Goal: Task Accomplishment & Management: Manage account settings

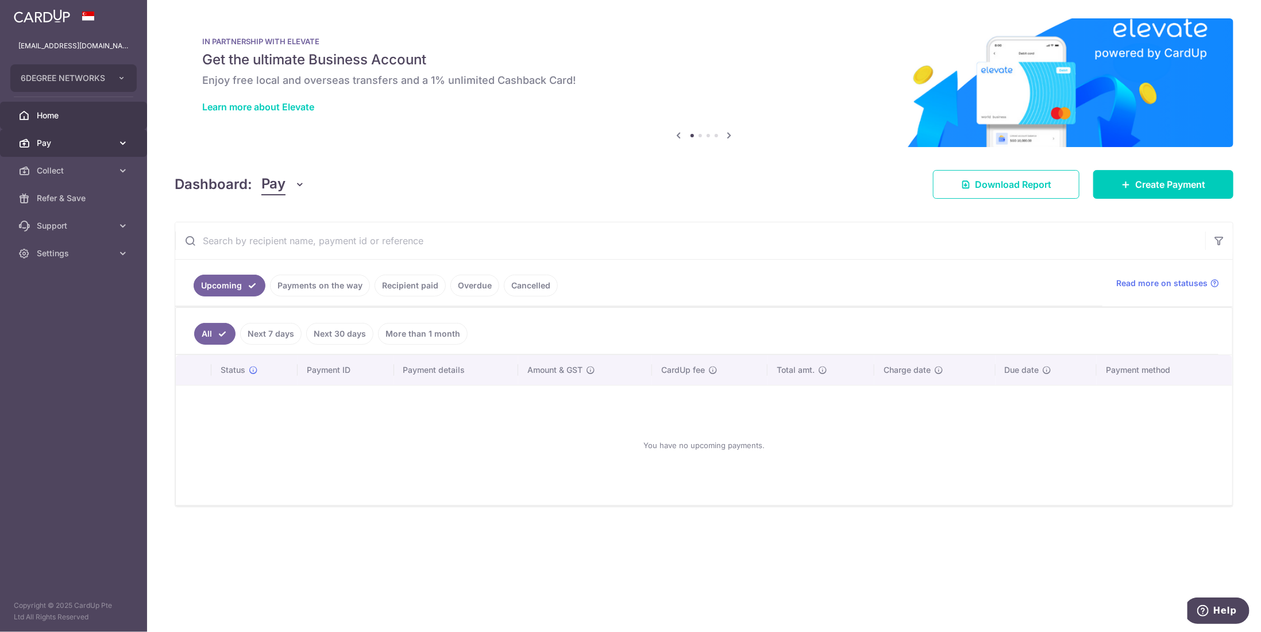
click at [118, 145] on icon at bounding box center [122, 142] width 11 height 11
click at [52, 209] on link "Recipients" at bounding box center [73, 198] width 147 height 28
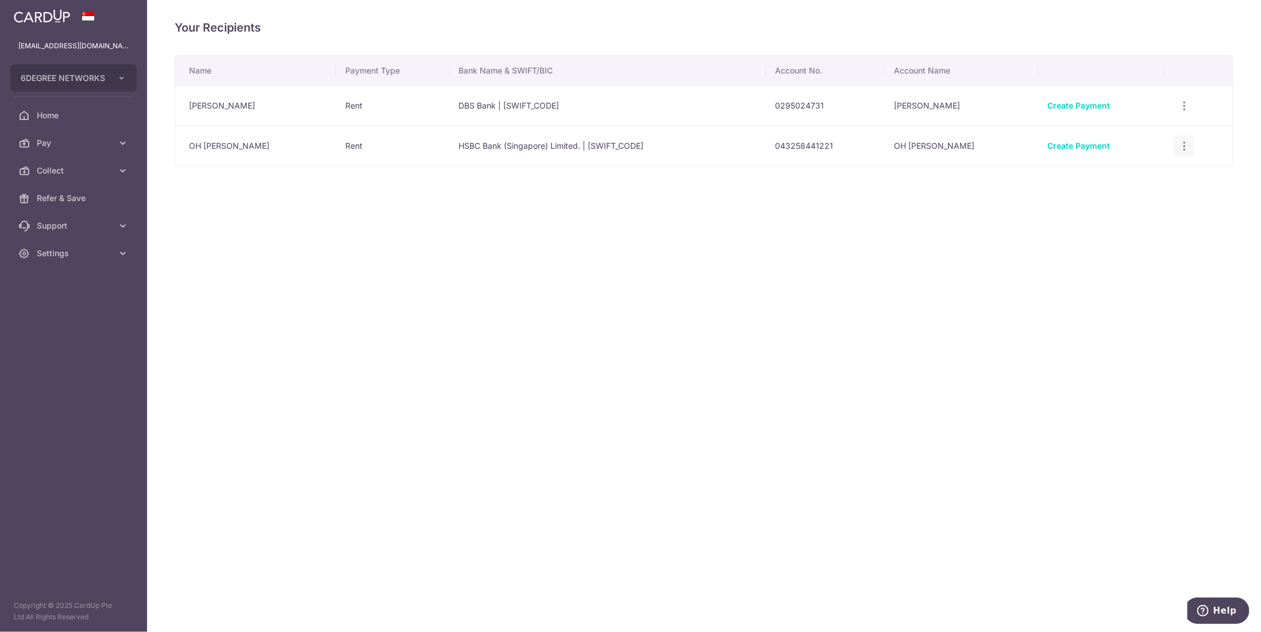
click at [1178, 146] on icon "button" at bounding box center [1184, 146] width 12 height 12
click at [1111, 178] on span "View/Edit" at bounding box center [1146, 178] width 78 height 14
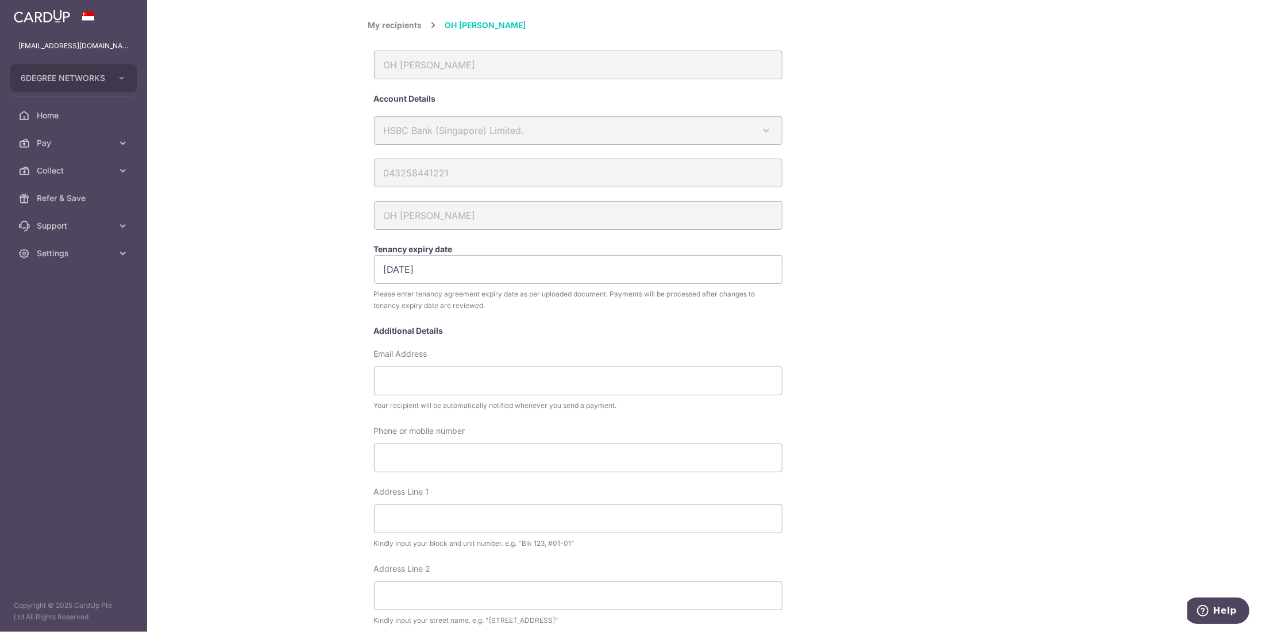
scroll to position [367, 0]
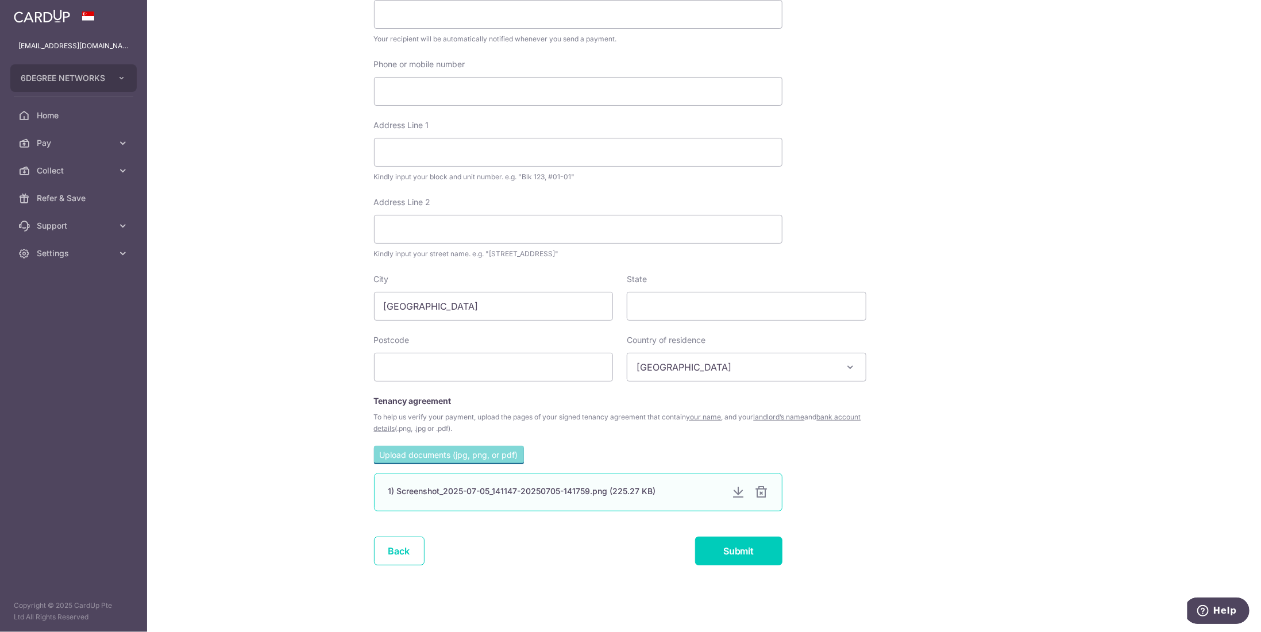
click at [734, 492] on div at bounding box center [738, 492] width 14 height 14
click at [877, 221] on div "My recipients OH JIN YI OH JIN YI Account Details HSBC Bank (Singapore) Limited…" at bounding box center [704, 115] width 672 height 927
click at [759, 495] on div at bounding box center [761, 492] width 14 height 14
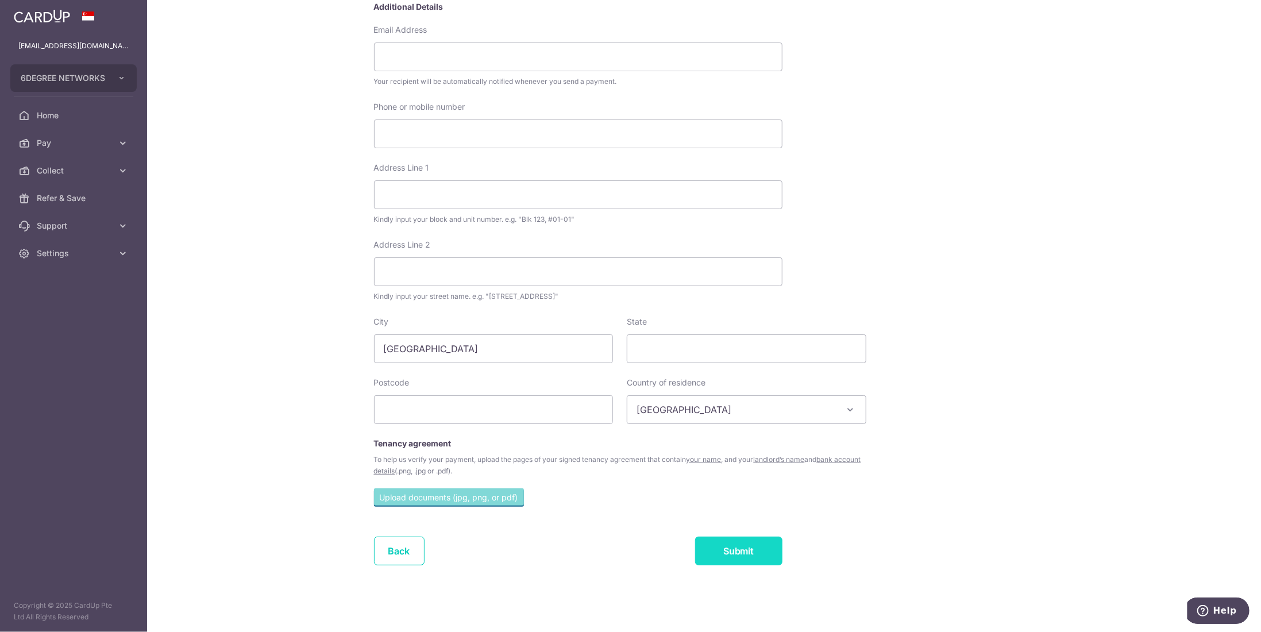
click at [723, 549] on input "Submit" at bounding box center [738, 551] width 87 height 29
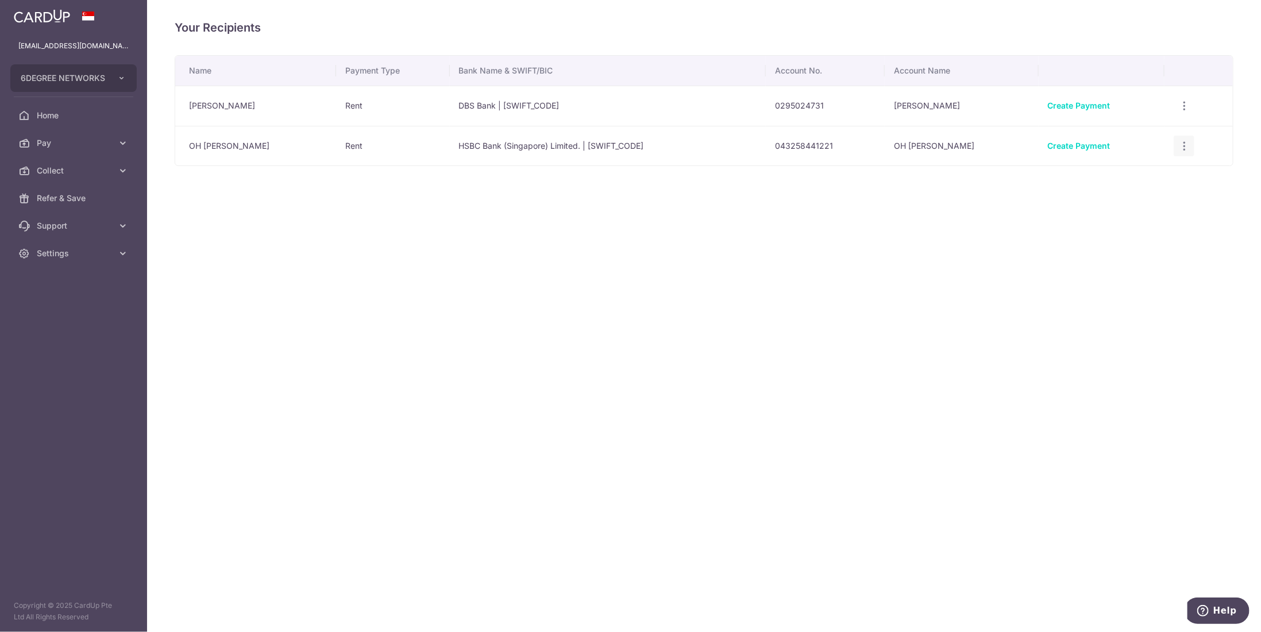
click at [1181, 145] on icon "button" at bounding box center [1184, 146] width 12 height 12
click at [1174, 104] on div "View/Edit Linked Payments" at bounding box center [1184, 105] width 21 height 21
click at [1178, 101] on icon "button" at bounding box center [1184, 106] width 12 height 12
click at [1129, 138] on span "View/Edit" at bounding box center [1146, 138] width 78 height 14
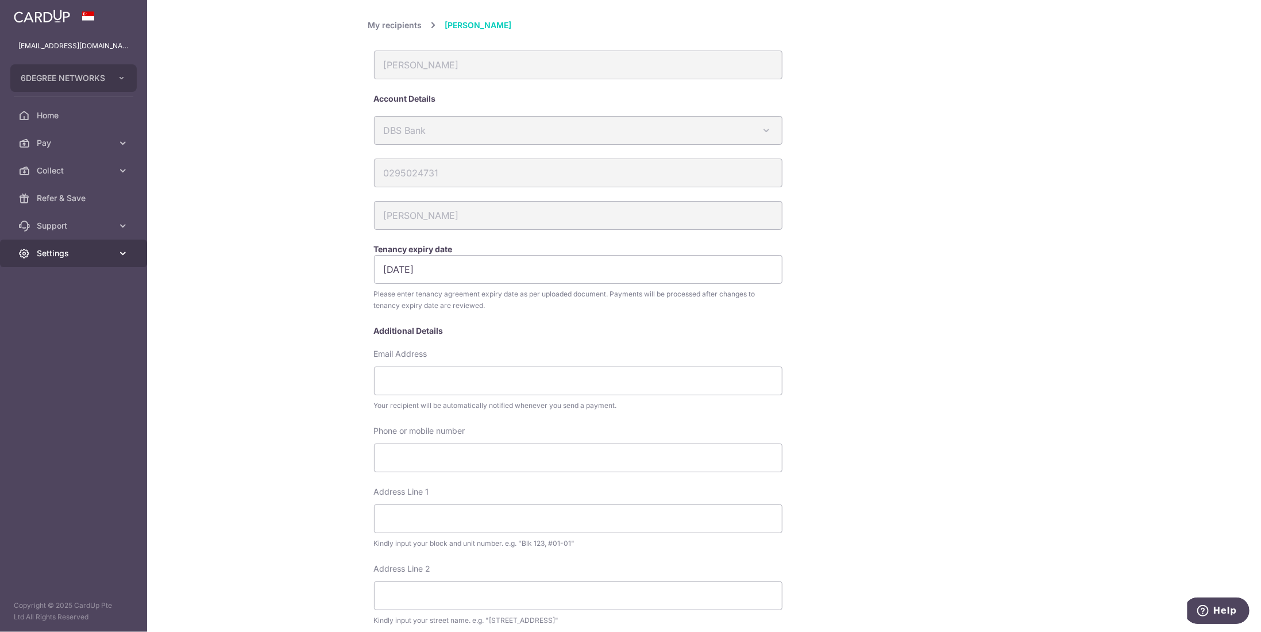
click at [105, 259] on link "Settings" at bounding box center [73, 254] width 147 height 28
click at [52, 309] on span "Logout" at bounding box center [75, 308] width 76 height 11
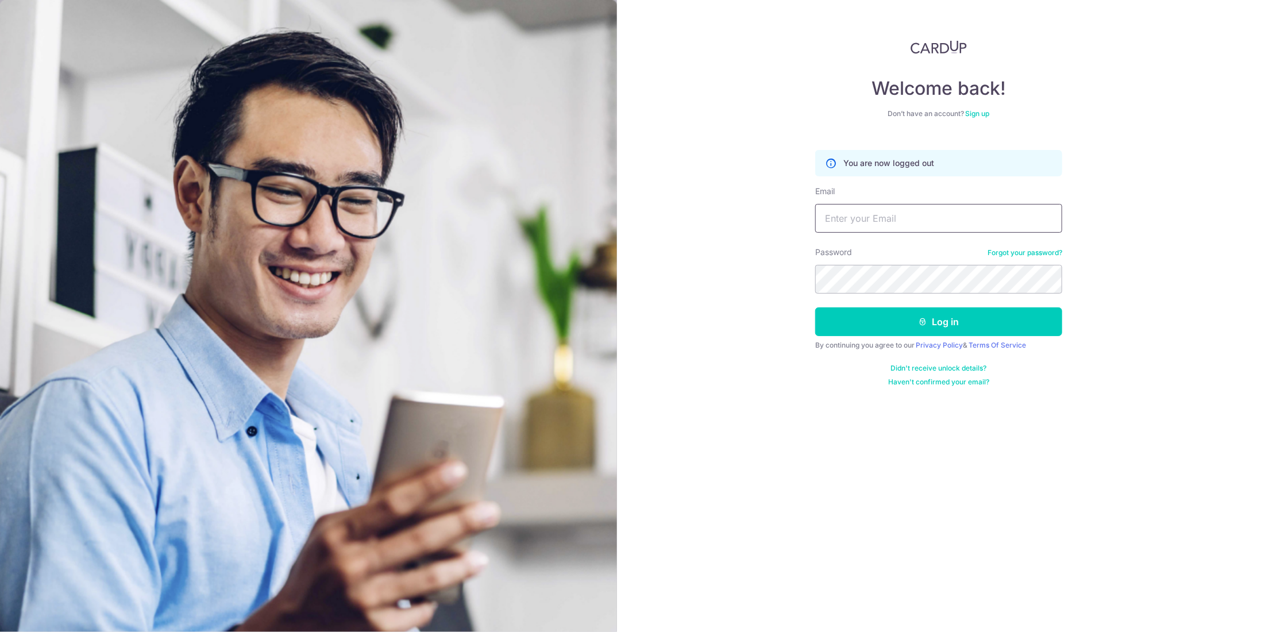
click at [880, 213] on input "Email" at bounding box center [938, 218] width 247 height 29
type input "[EMAIL_ADDRESS][DOMAIN_NAME]"
click at [889, 323] on button "Log in" at bounding box center [938, 321] width 247 height 29
